Goal: Task Accomplishment & Management: Use online tool/utility

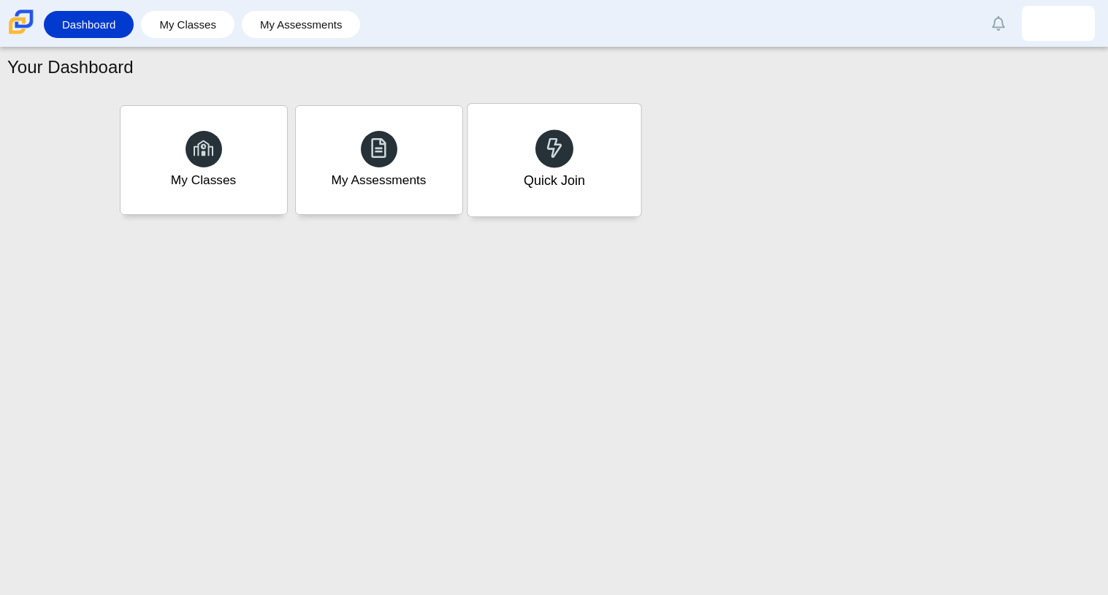
click at [531, 195] on div "Quick Join" at bounding box center [554, 160] width 173 height 112
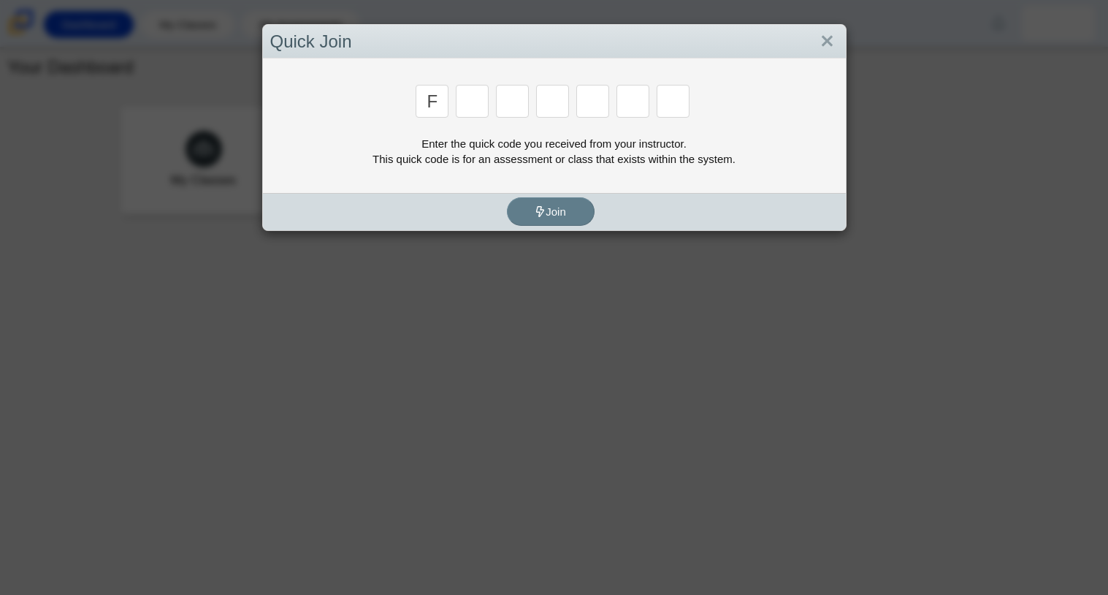
type input "f"
type input "7"
type input "m"
type input "c"
type input "h"
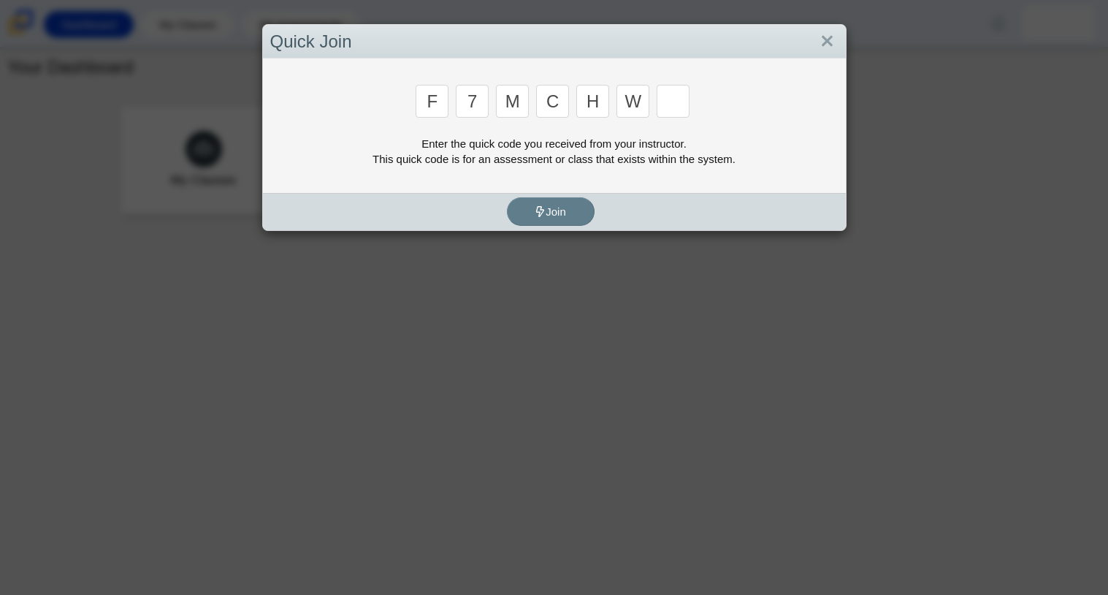
type input "w"
type input "k"
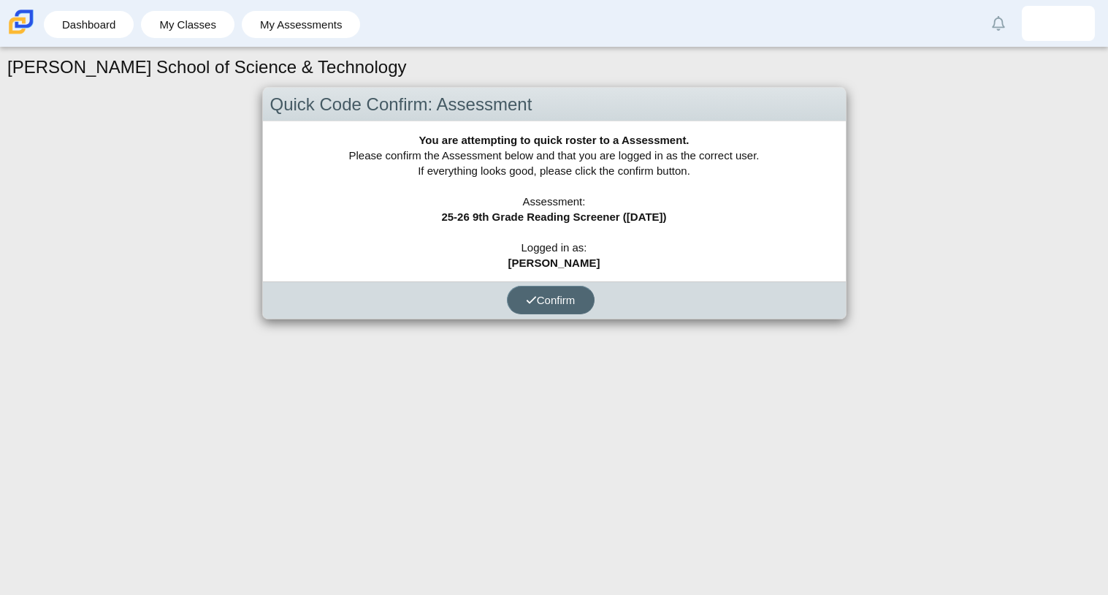
click at [553, 296] on span "Confirm" at bounding box center [551, 300] width 50 height 12
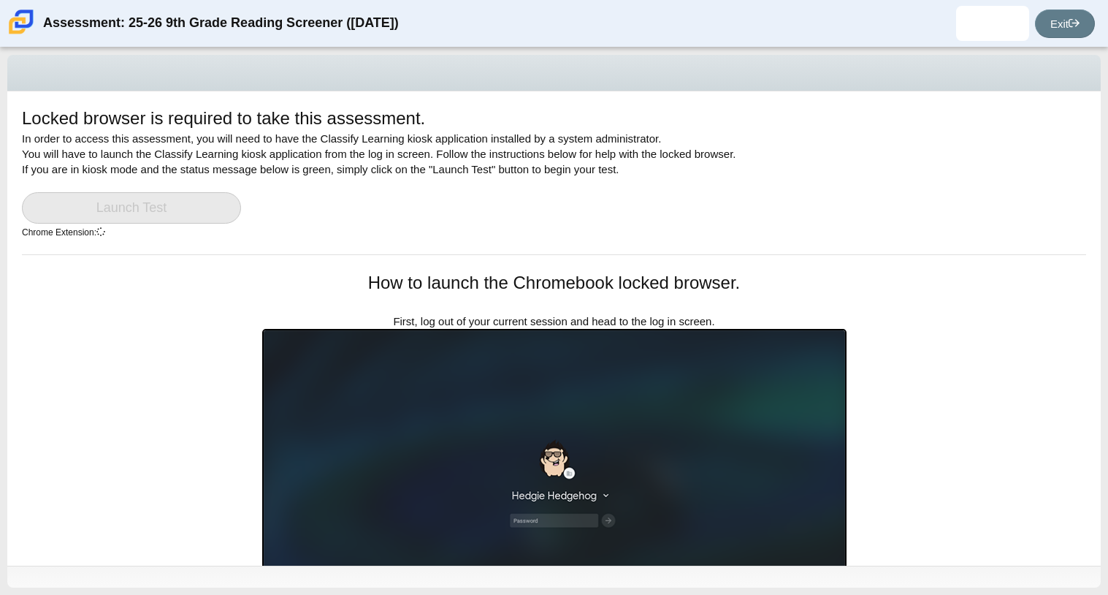
click at [134, 223] on link "Launch Test" at bounding box center [131, 207] width 219 height 31
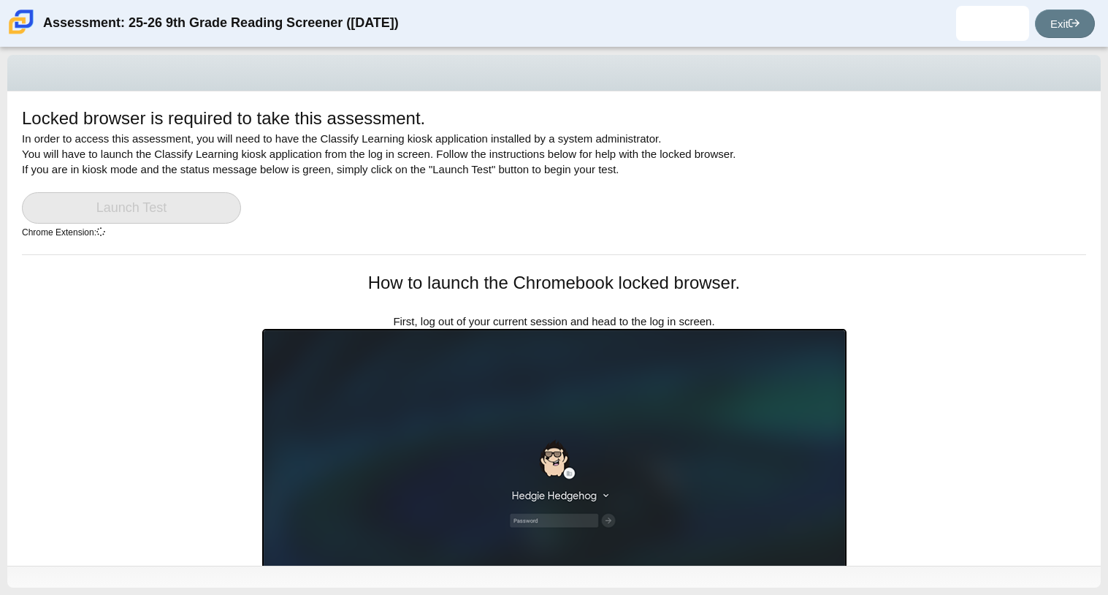
click at [134, 223] on link "Launch Test" at bounding box center [131, 207] width 219 height 31
click at [148, 208] on link "Launch Test" at bounding box center [131, 207] width 219 height 31
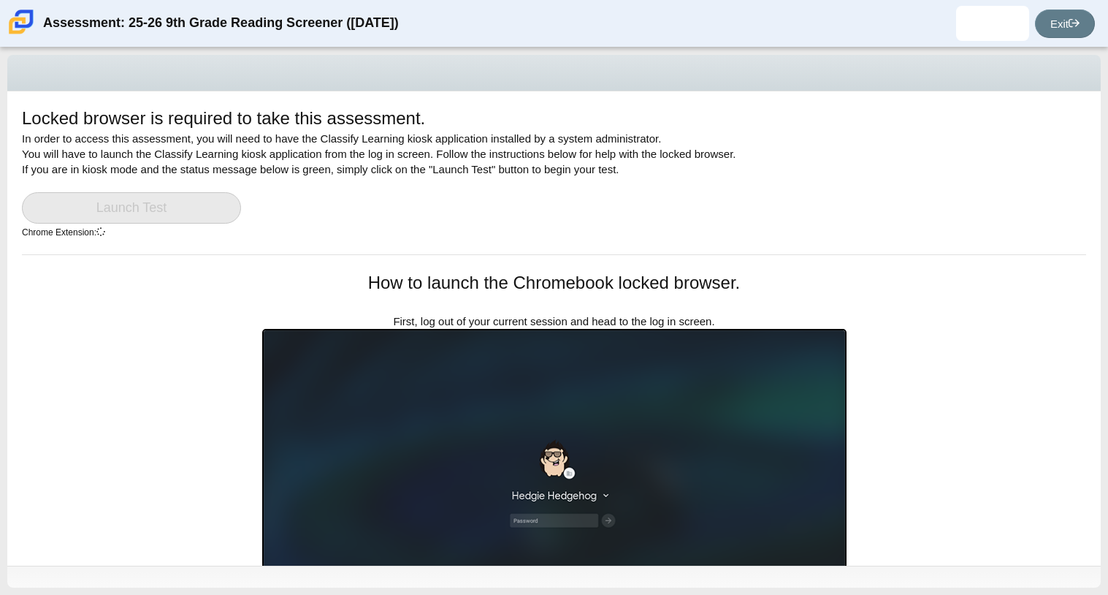
click at [148, 208] on link "Launch Test" at bounding box center [131, 207] width 219 height 31
click at [148, 210] on link "Launch Test" at bounding box center [131, 207] width 219 height 31
click at [148, 211] on link "Launch Test" at bounding box center [131, 207] width 219 height 31
